Goal: Information Seeking & Learning: Check status

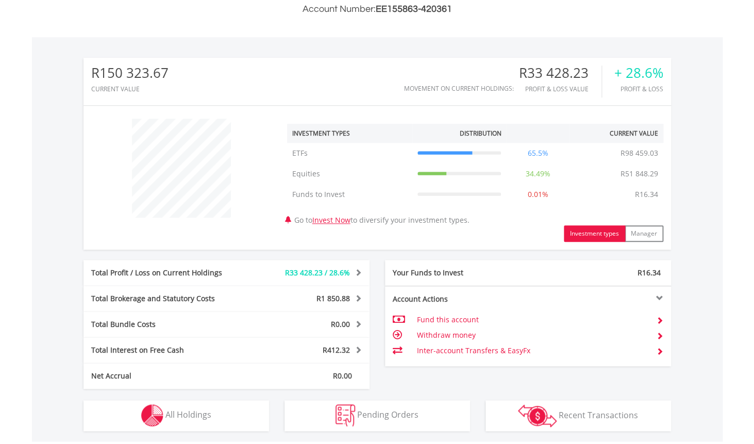
scroll to position [366, 0]
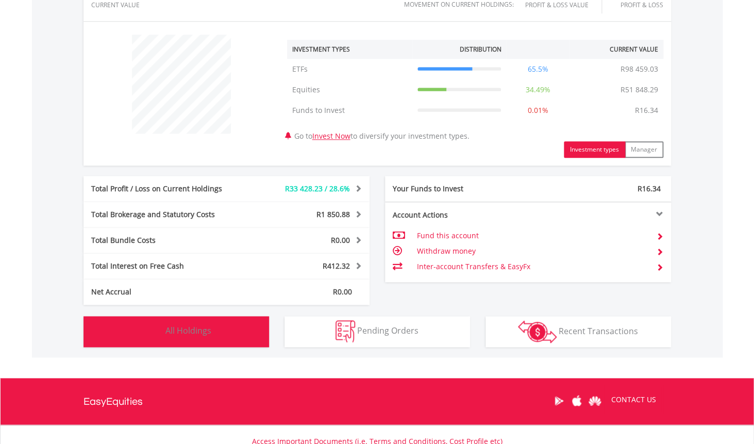
click at [215, 336] on button "Holdings All Holdings" at bounding box center [175, 331] width 185 height 31
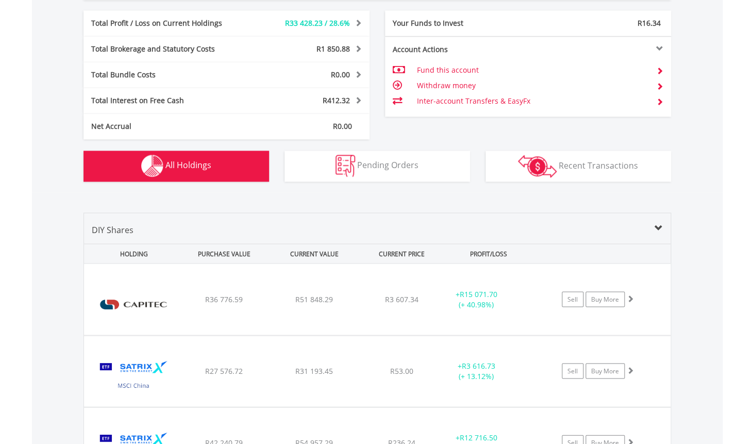
scroll to position [743, 0]
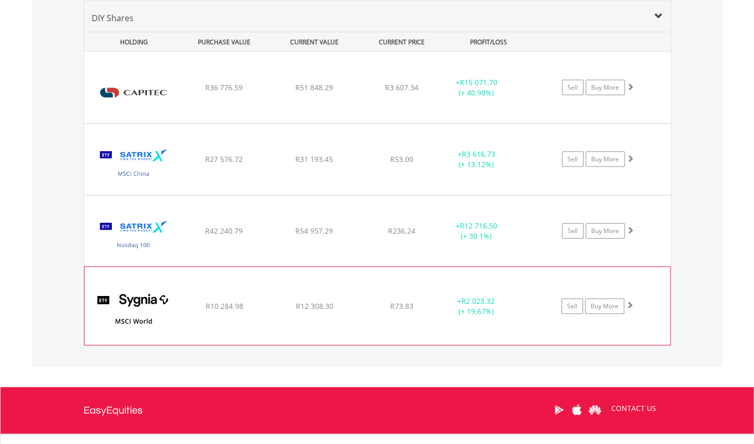
click at [307, 92] on span "R12 308.30" at bounding box center [314, 87] width 38 height 10
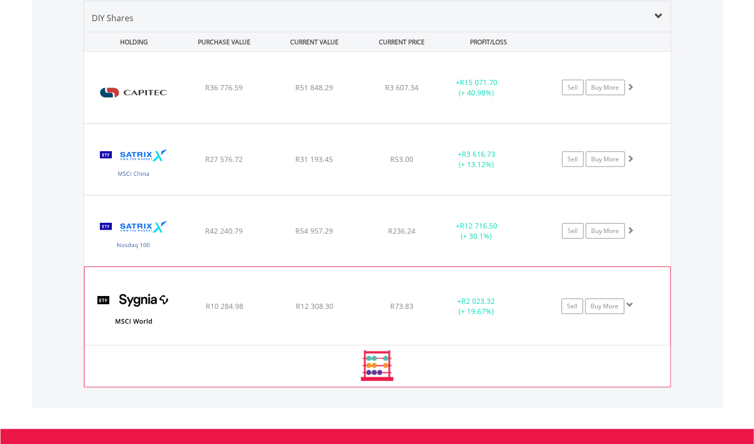
scroll to position [876, 0]
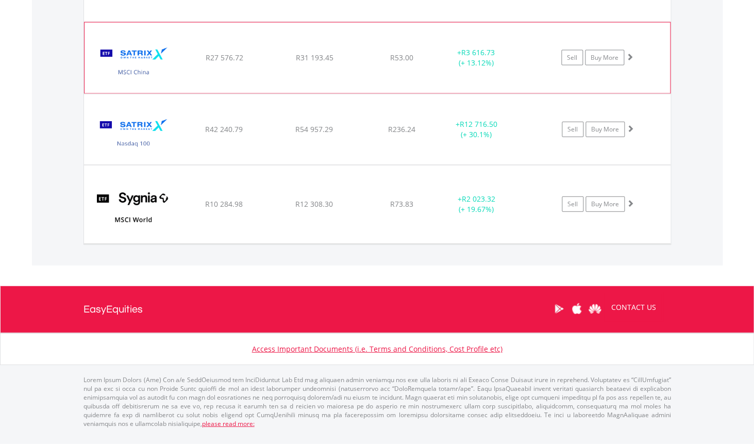
scroll to position [835, 0]
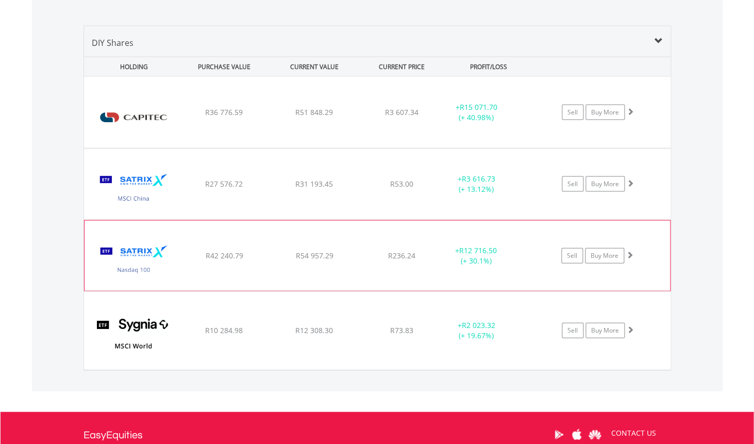
scroll to position [713, 0]
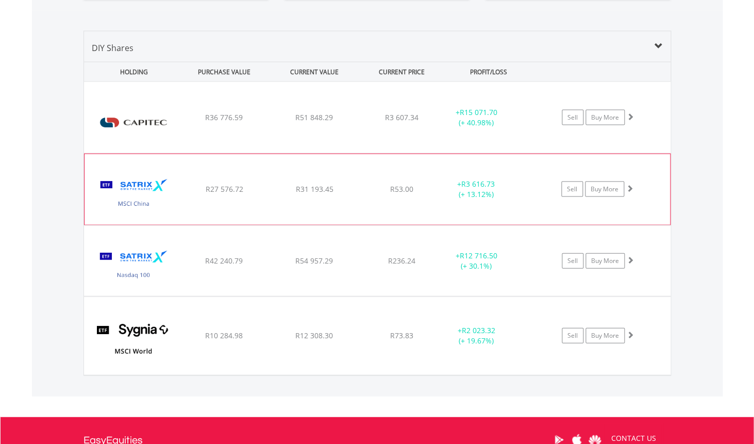
click at [352, 122] on div "R31 193.45" at bounding box center [314, 117] width 88 height 10
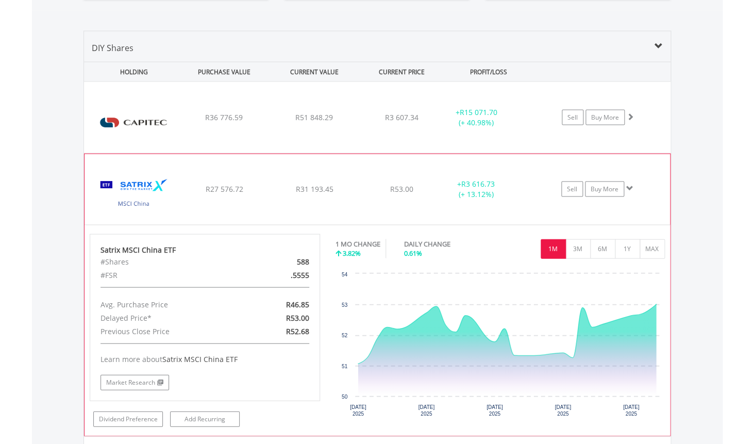
click at [352, 122] on div "R31 193.45" at bounding box center [314, 117] width 88 height 10
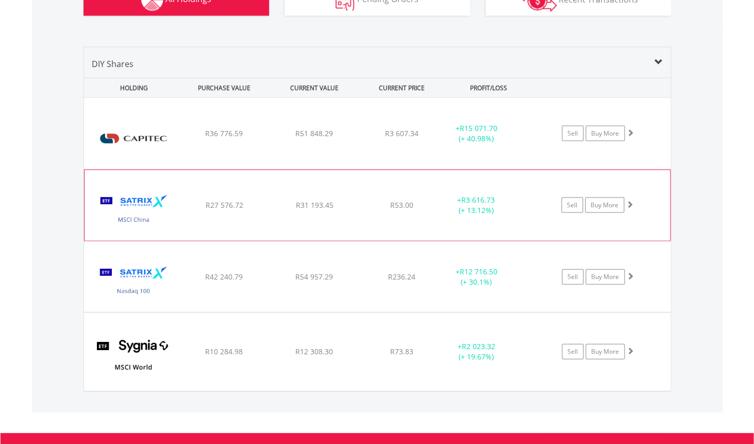
scroll to position [698, 0]
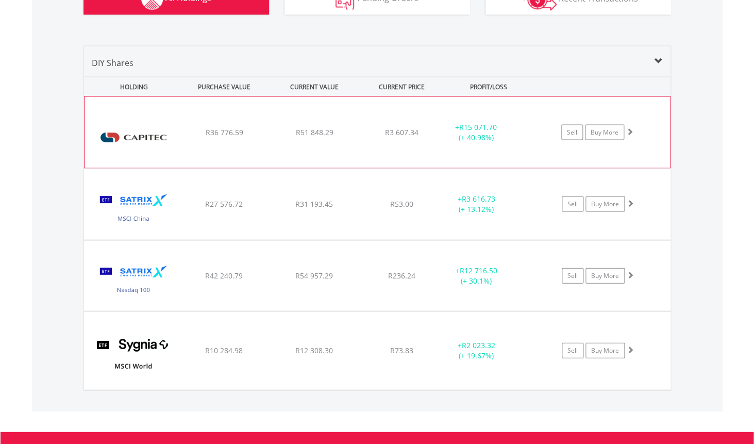
click at [348, 137] on div "﻿ Capitec Bank Holdings Limited R36 776.59 R51 848.29 R3 607.34 + R15 071.70 (+…" at bounding box center [377, 131] width 585 height 71
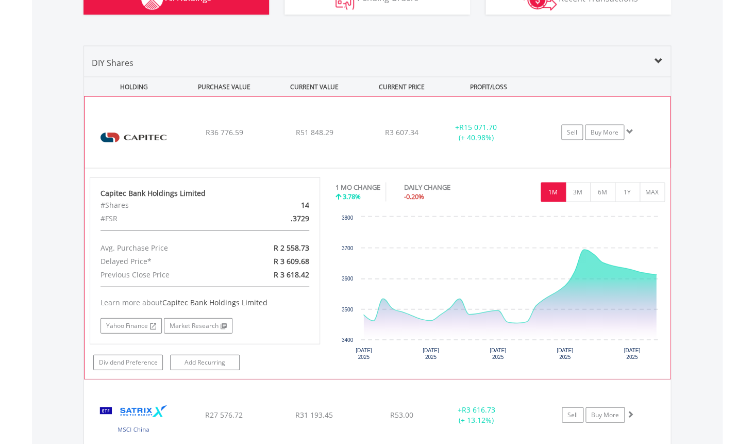
click at [348, 137] on div "﻿ Capitec Bank Holdings Limited R36 776.59 R51 848.29 R3 607.34 + R15 071.70 (+…" at bounding box center [377, 131] width 585 height 71
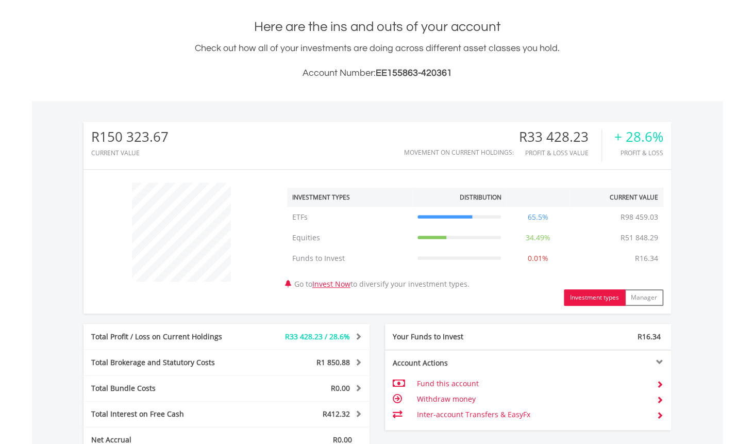
scroll to position [0, 0]
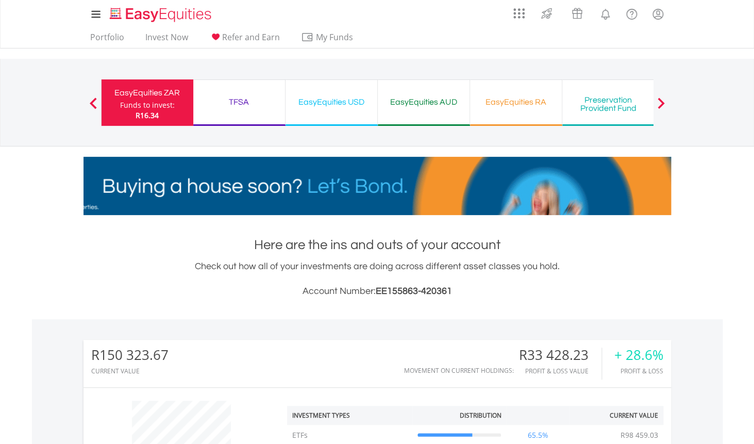
click at [261, 107] on div "TFSA" at bounding box center [238, 102] width 79 height 14
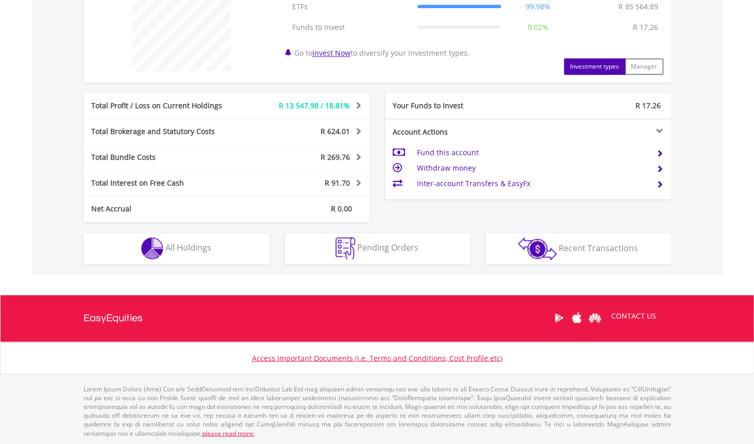
scroll to position [343, 0]
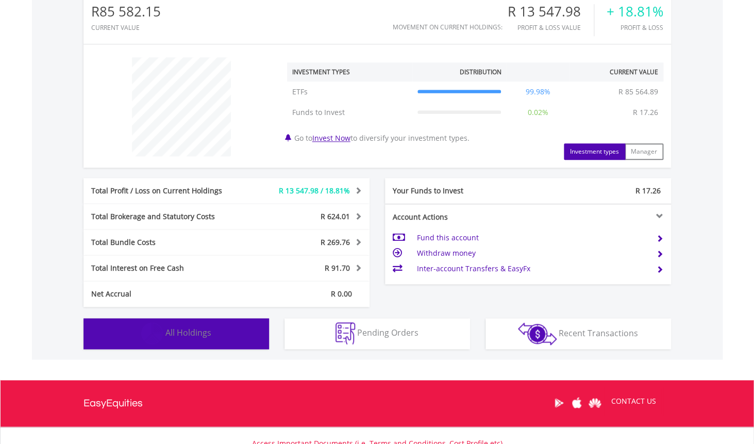
click at [248, 327] on button "Holdings All Holdings" at bounding box center [175, 333] width 185 height 31
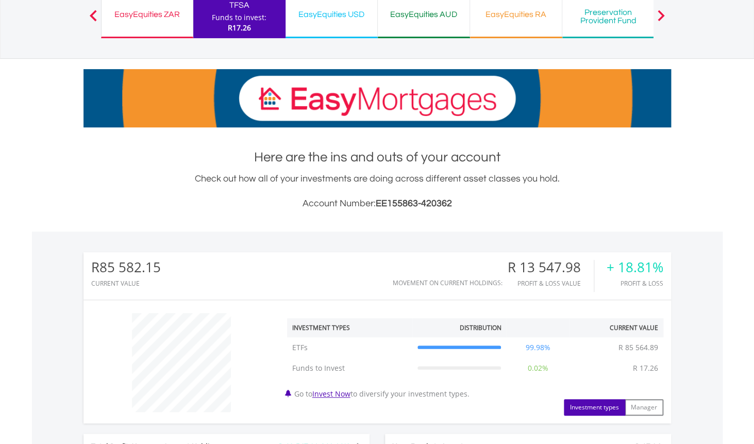
scroll to position [0, 0]
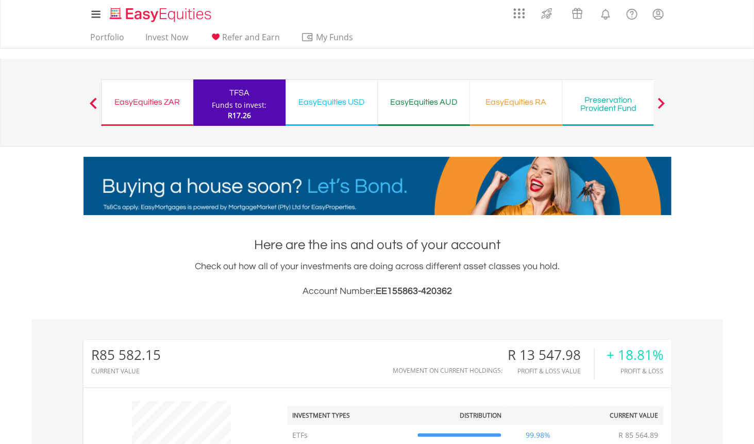
click at [347, 105] on div "EasyEquities USD" at bounding box center [331, 102] width 79 height 14
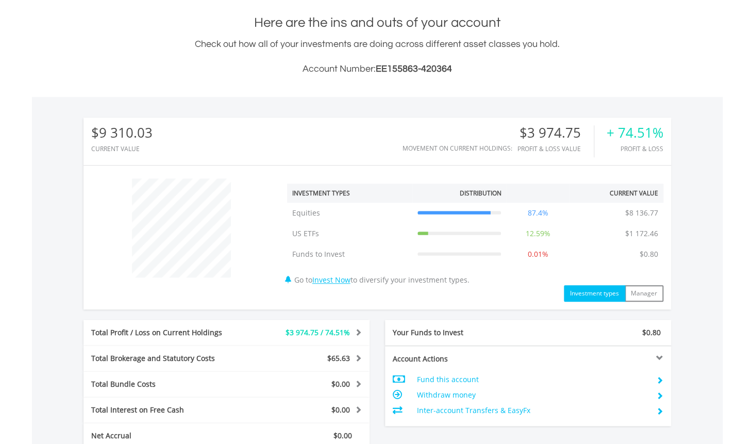
scroll to position [311, 0]
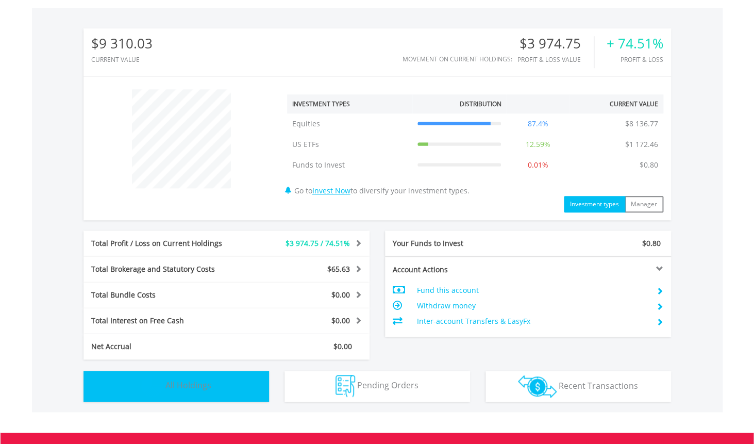
click at [225, 379] on button "Holdings All Holdings" at bounding box center [175, 385] width 185 height 31
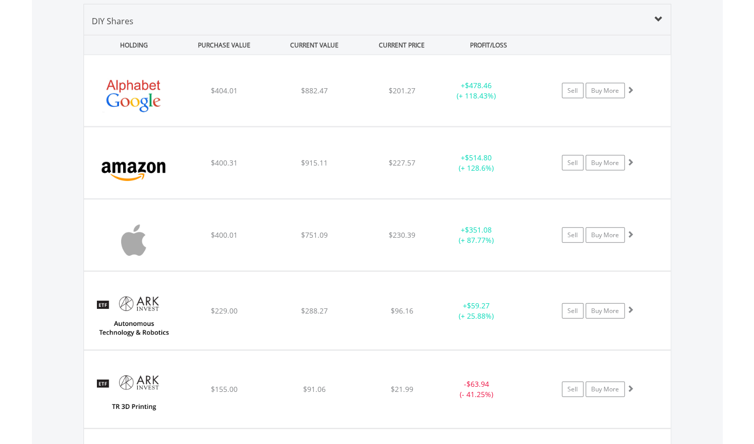
scroll to position [791, 0]
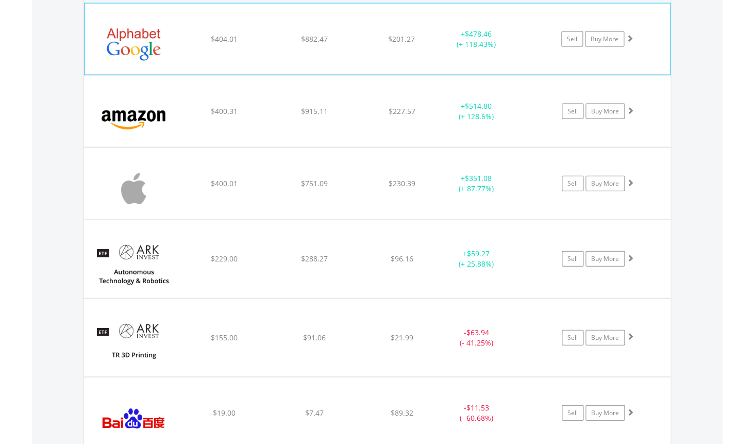
click at [334, 59] on div "﻿ Alphabet Inc-Cl A $404.01 $882.47 $201.27 + $478.46 (+ 118.43%) Sell Buy More" at bounding box center [377, 39] width 585 height 71
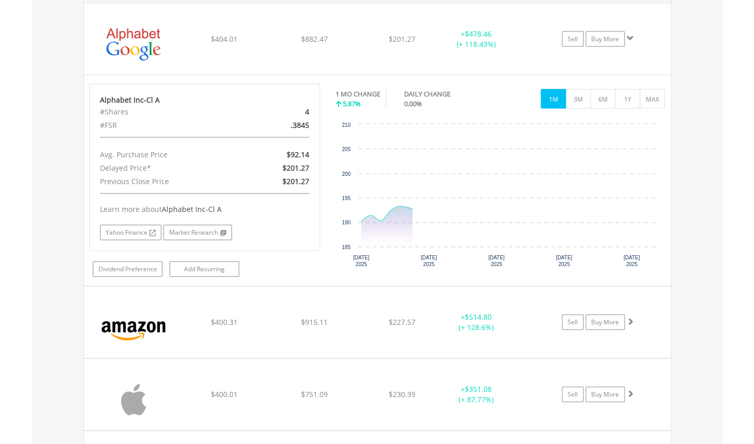
scroll to position [776, 0]
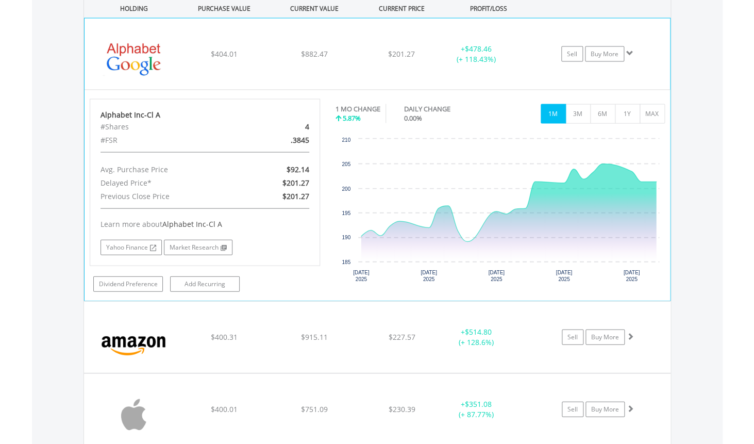
click at [334, 43] on div "﻿ Alphabet Inc-Cl A $404.01 $882.47 $201.27 + $478.46 (+ 118.43%) Sell Buy More" at bounding box center [377, 54] width 585 height 71
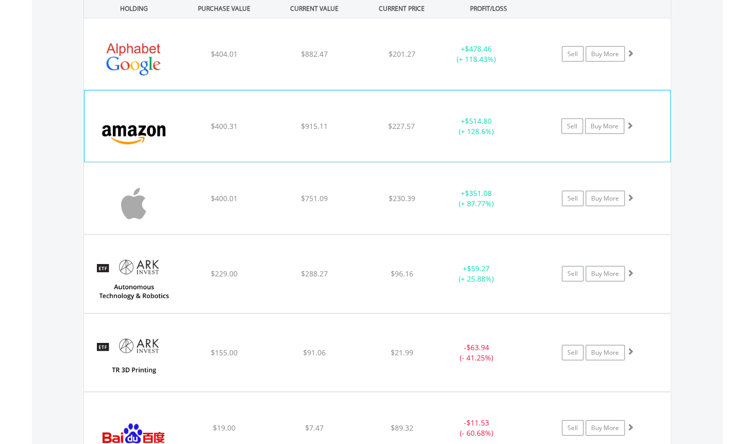
click at [327, 90] on div "﻿ Amazon.Com Inc $400.31 $915.11 $227.57 + $514.80 (+ 128.6%) Sell Buy More" at bounding box center [377, 54] width 586 height 71
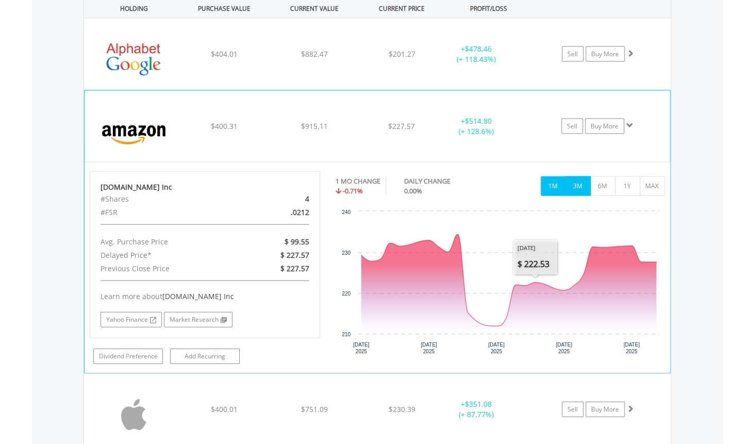
click at [580, 186] on button "3M" at bounding box center [577, 186] width 25 height 20
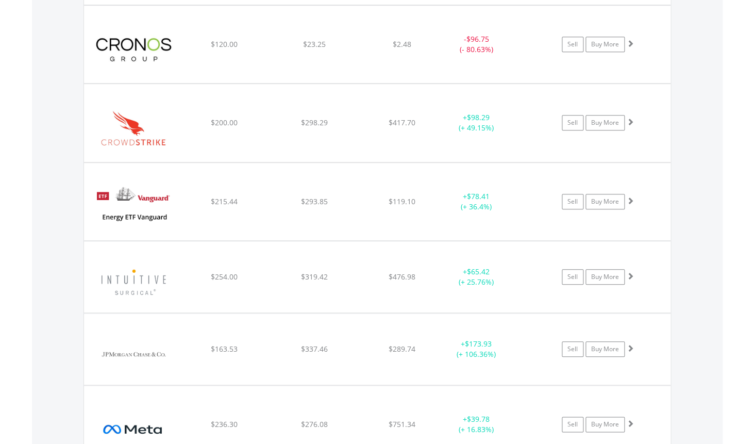
scroll to position [1668, 0]
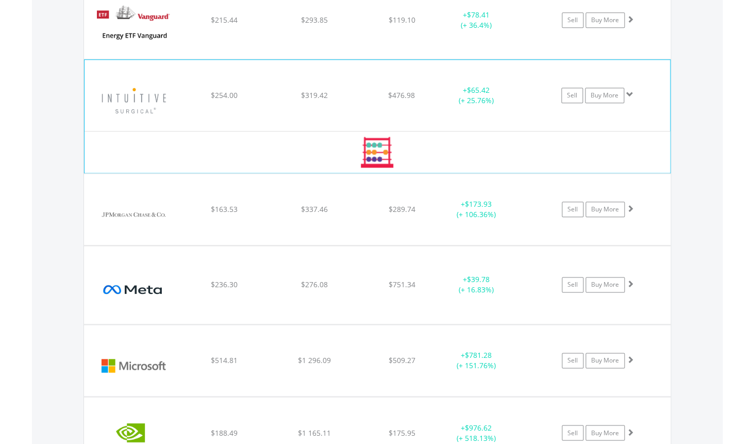
scroll to position [1902, 0]
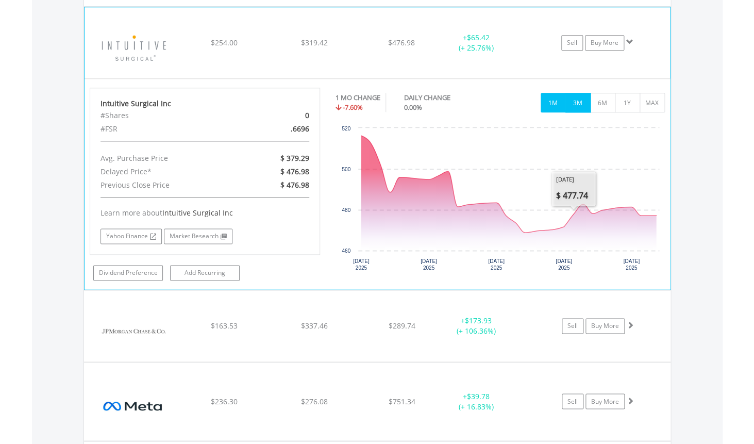
click at [578, 108] on button "3M" at bounding box center [577, 103] width 25 height 20
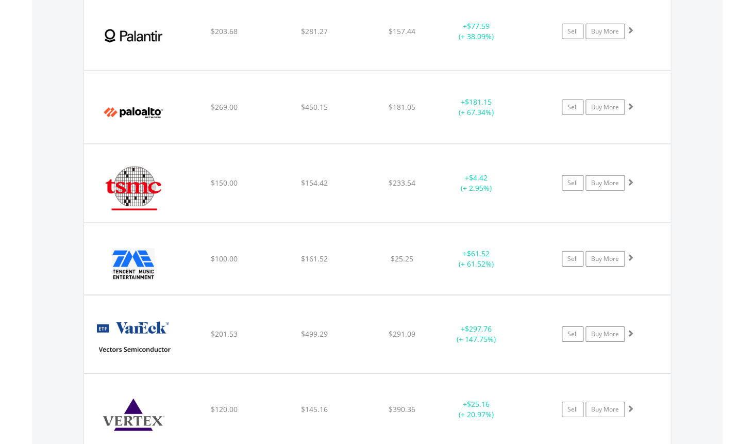
scroll to position [2574, 0]
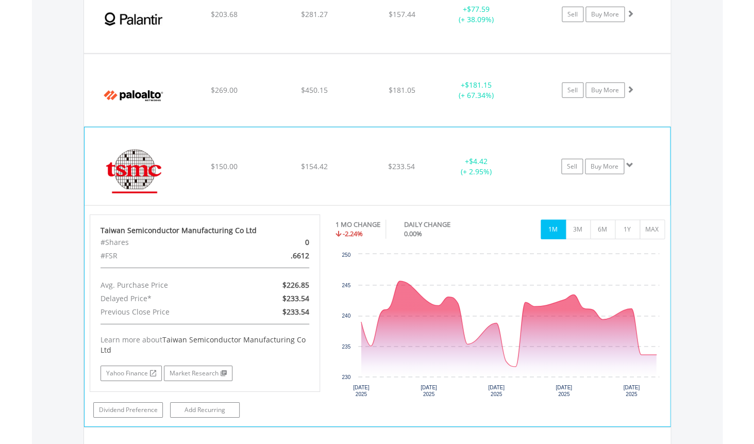
scroll to position [2603, 0]
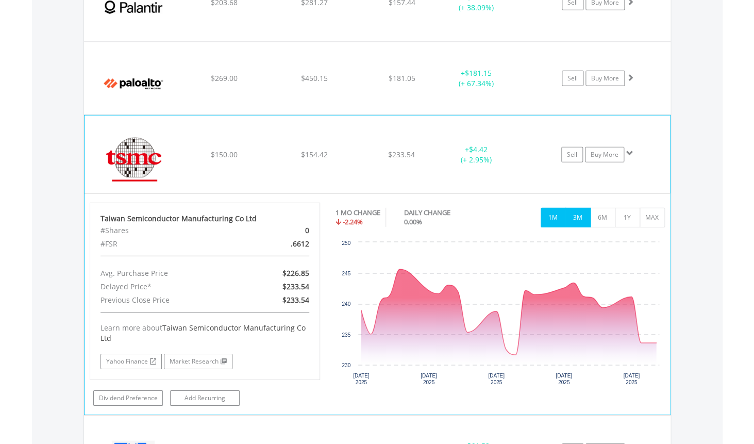
click at [577, 223] on button "3M" at bounding box center [577, 218] width 25 height 20
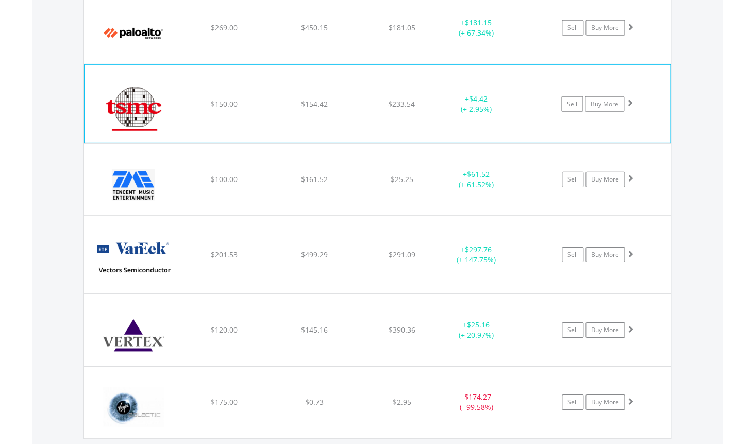
scroll to position [2676, 0]
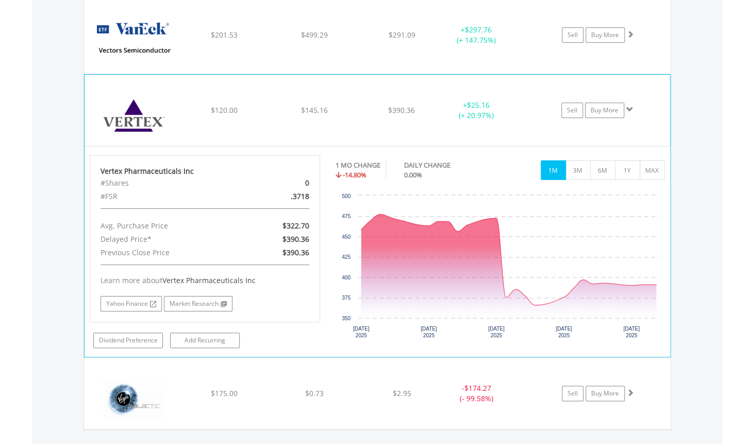
scroll to position [2878, 0]
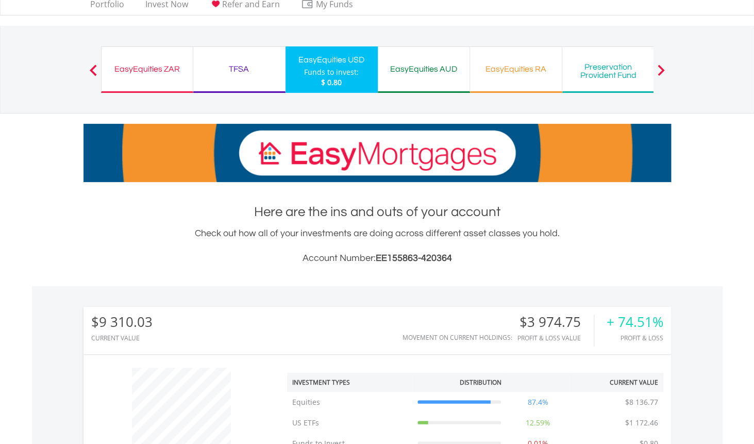
scroll to position [0, 0]
